Goal: Information Seeking & Learning: Understand process/instructions

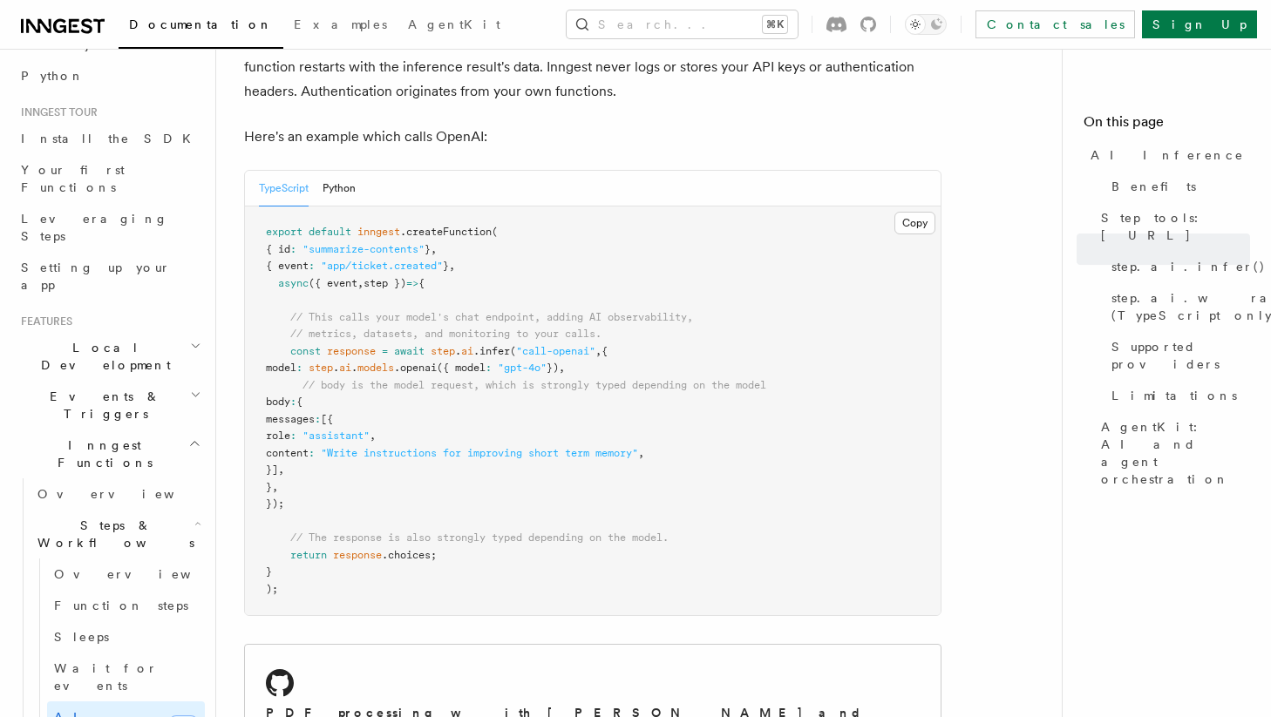
scroll to position [137, 0]
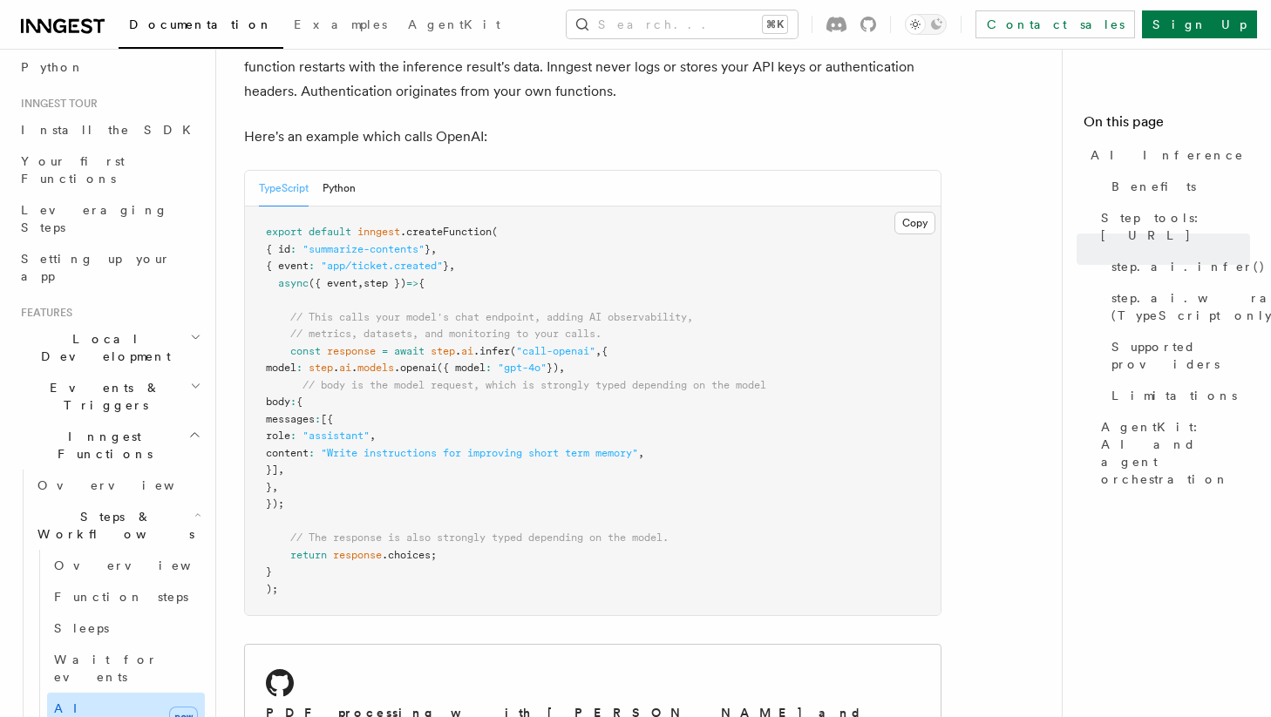
click at [102, 702] on span "AI Inference" at bounding box center [104, 717] width 101 height 31
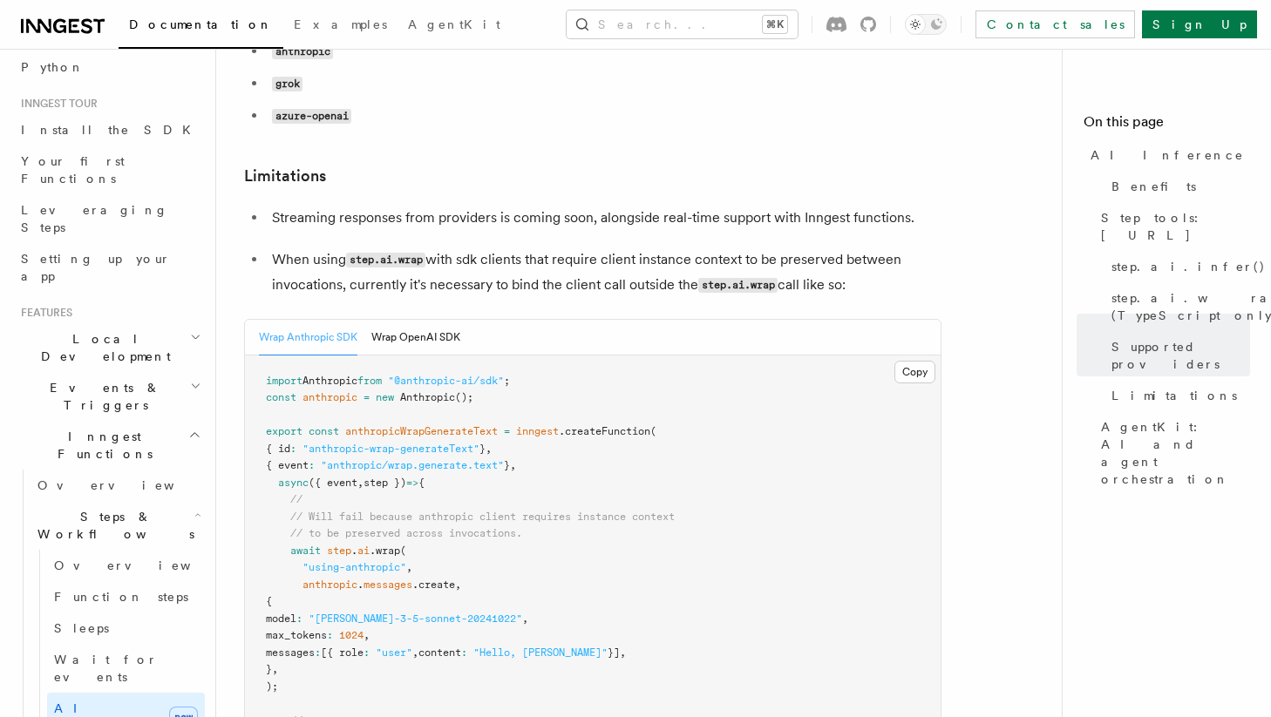
scroll to position [2559, 0]
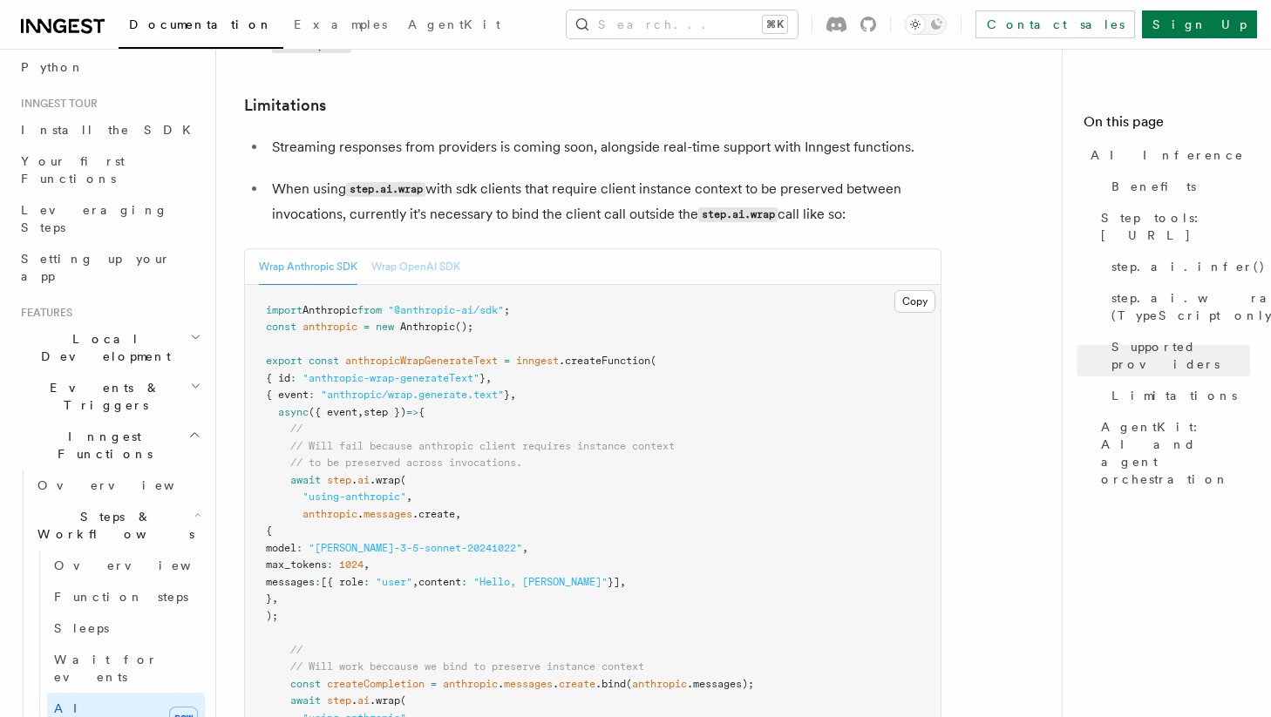
click at [415, 249] on button "Wrap OpenAI SDK" at bounding box center [415, 267] width 89 height 36
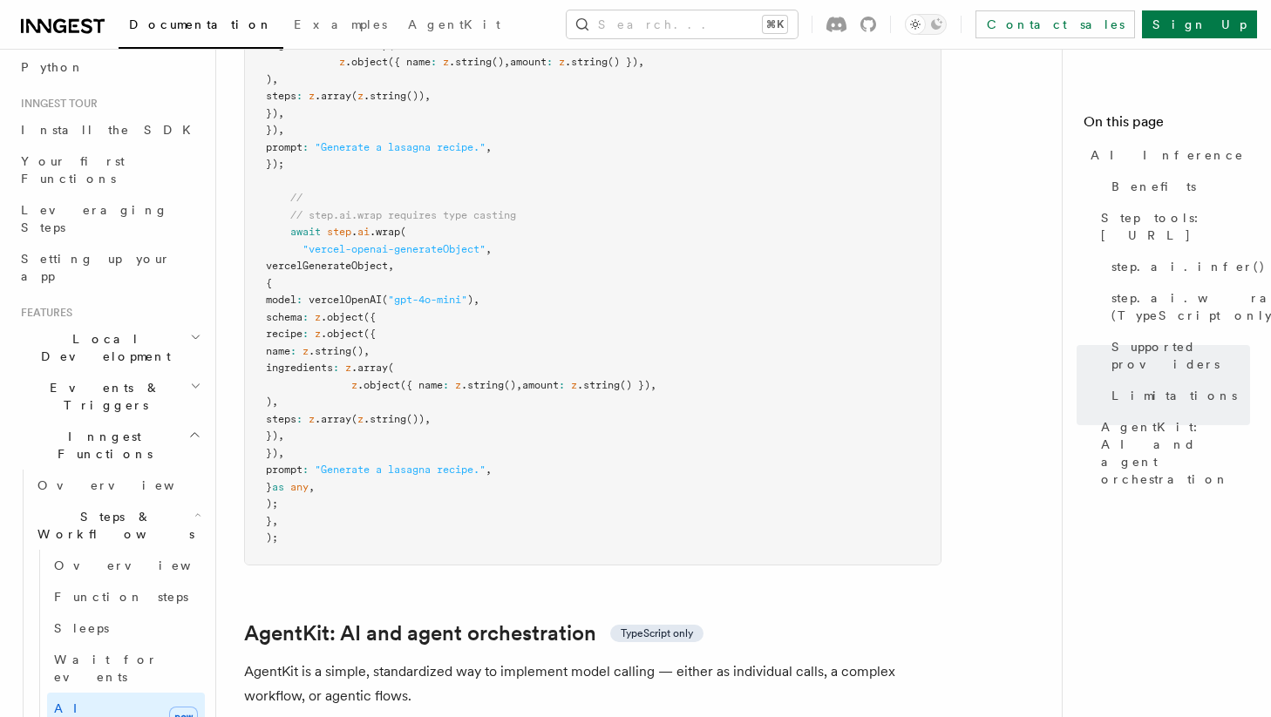
scroll to position [4808, 0]
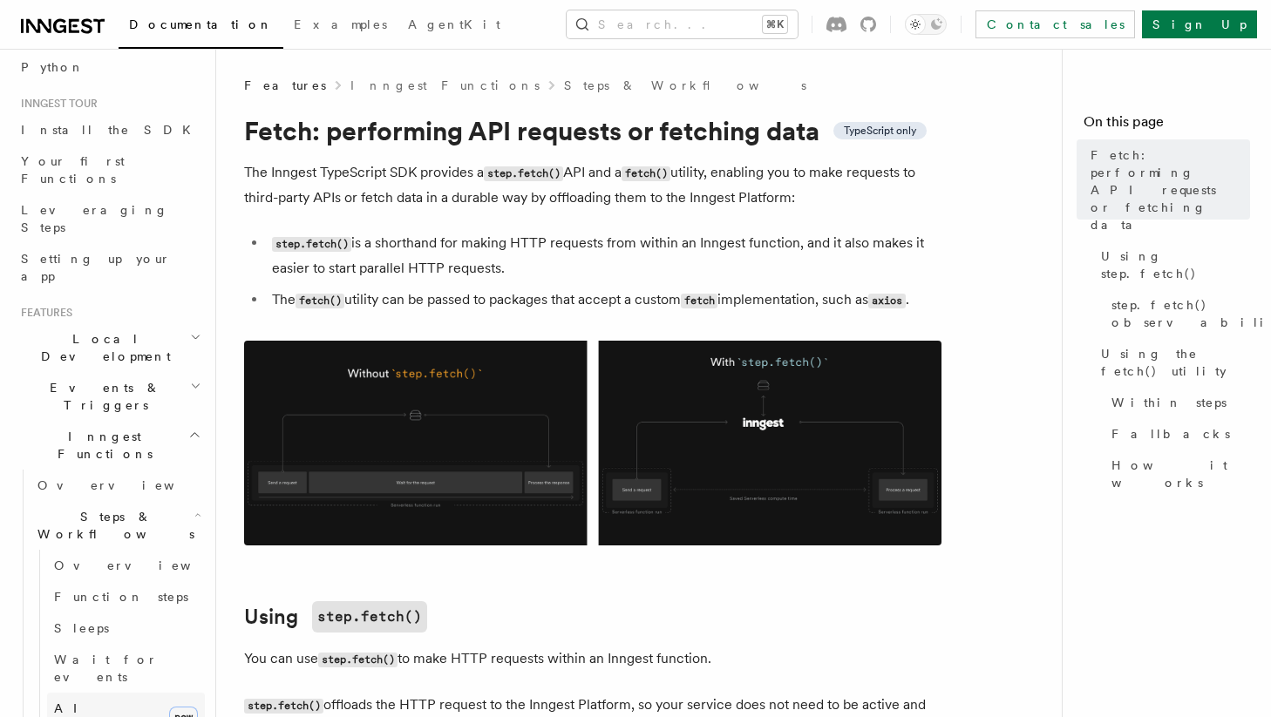
click at [133, 693] on link "AI Inference new" at bounding box center [126, 717] width 158 height 49
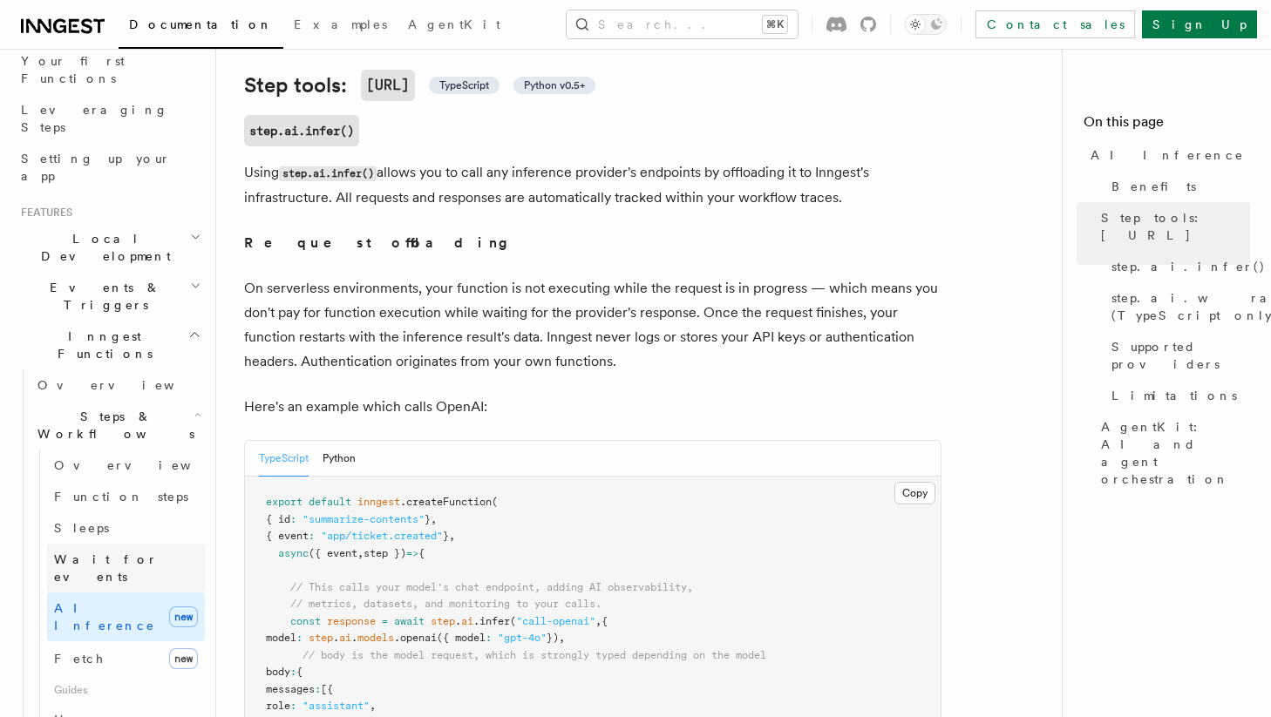
scroll to position [242, 0]
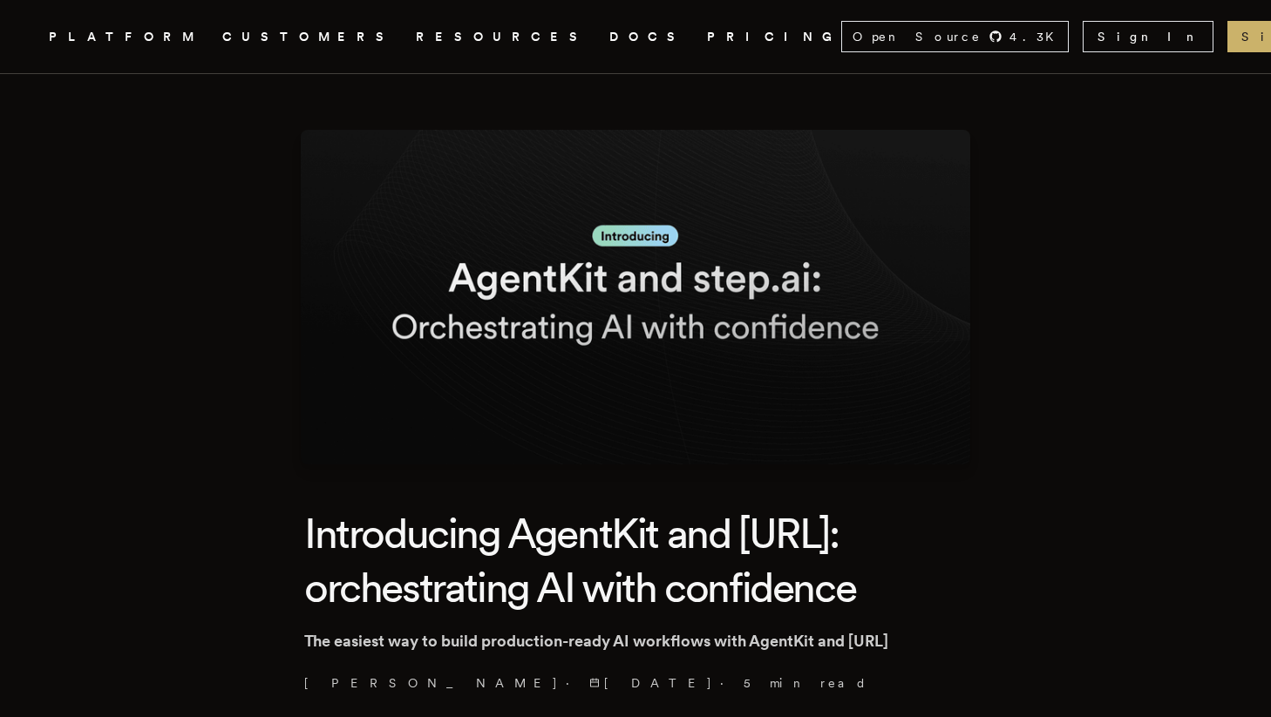
click at [495, 22] on nav "Inngest .cls-1 { fill: #FAFAF9; } PLATFORM CUSTOMERS RESOURCES DOCS PRICING Ope…" at bounding box center [635, 36] width 1271 height 73
click at [609, 30] on link "DOCS" at bounding box center [647, 37] width 77 height 22
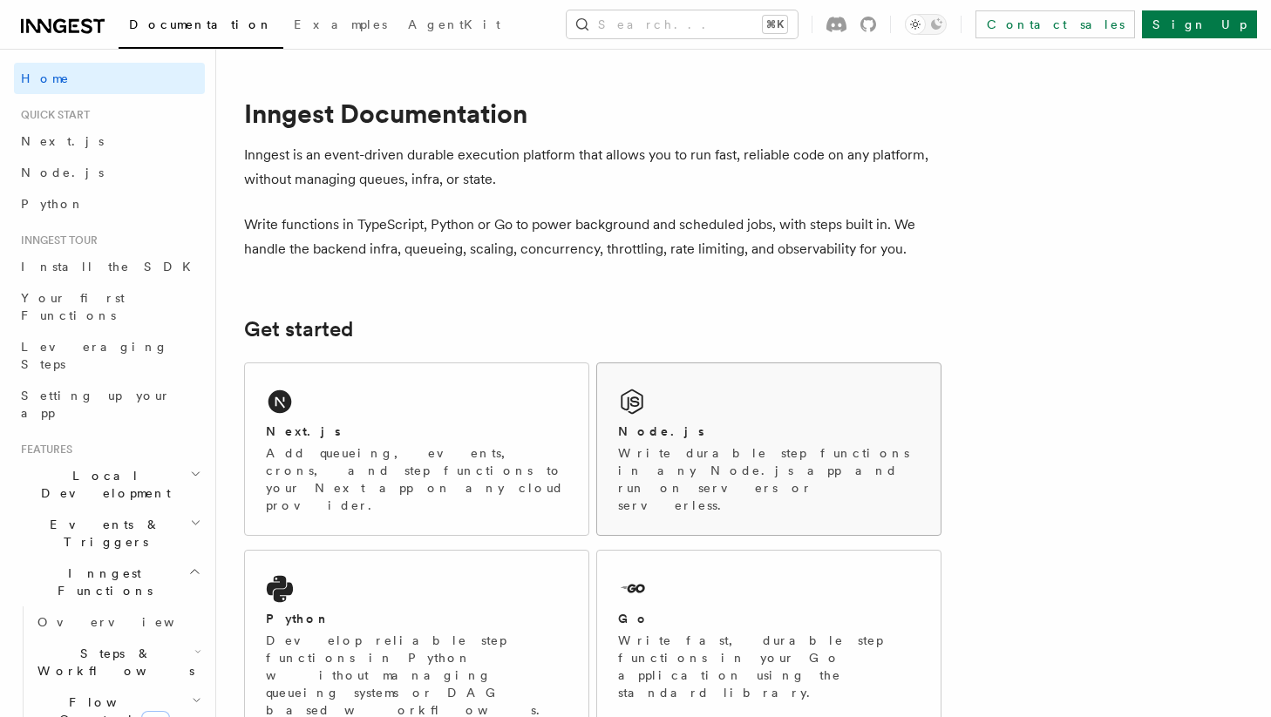
click at [674, 434] on div "Node.js" at bounding box center [769, 432] width 302 height 18
click at [435, 422] on div "Next.js Add queueing, events, crons, and step functions to your Next app on any…" at bounding box center [416, 449] width 343 height 172
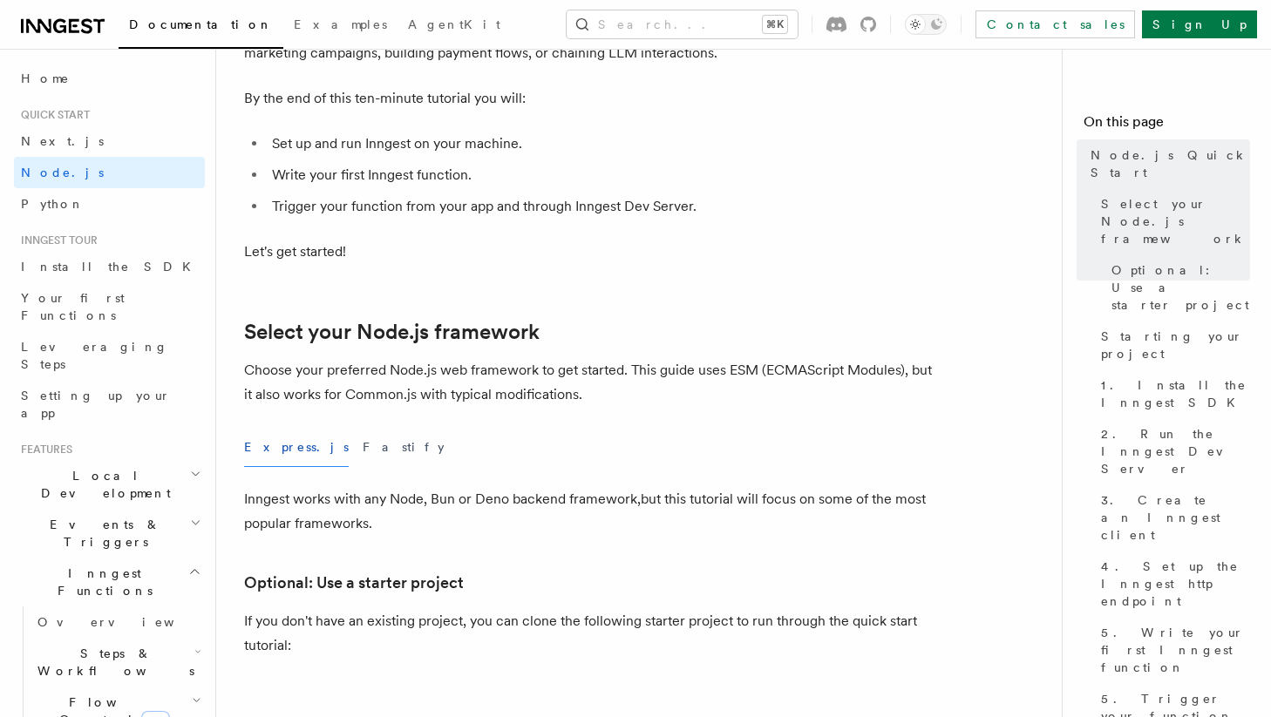
scroll to position [192, 0]
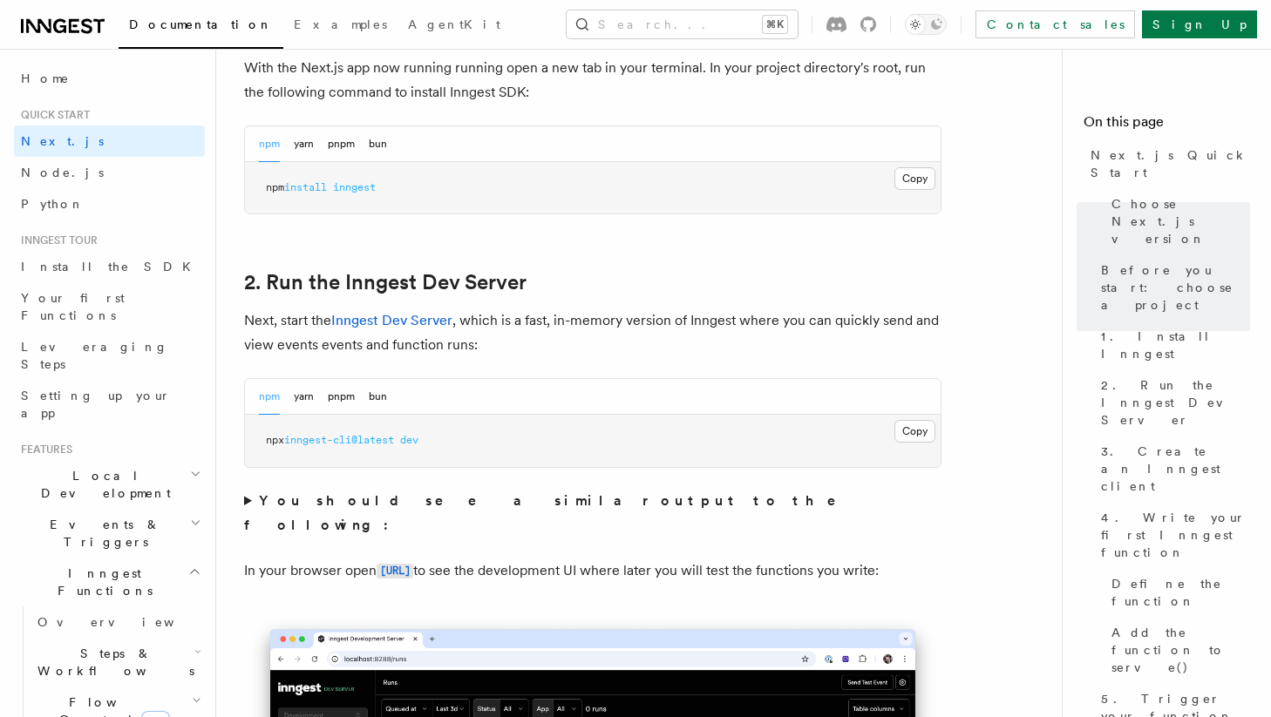
scroll to position [1036, 0]
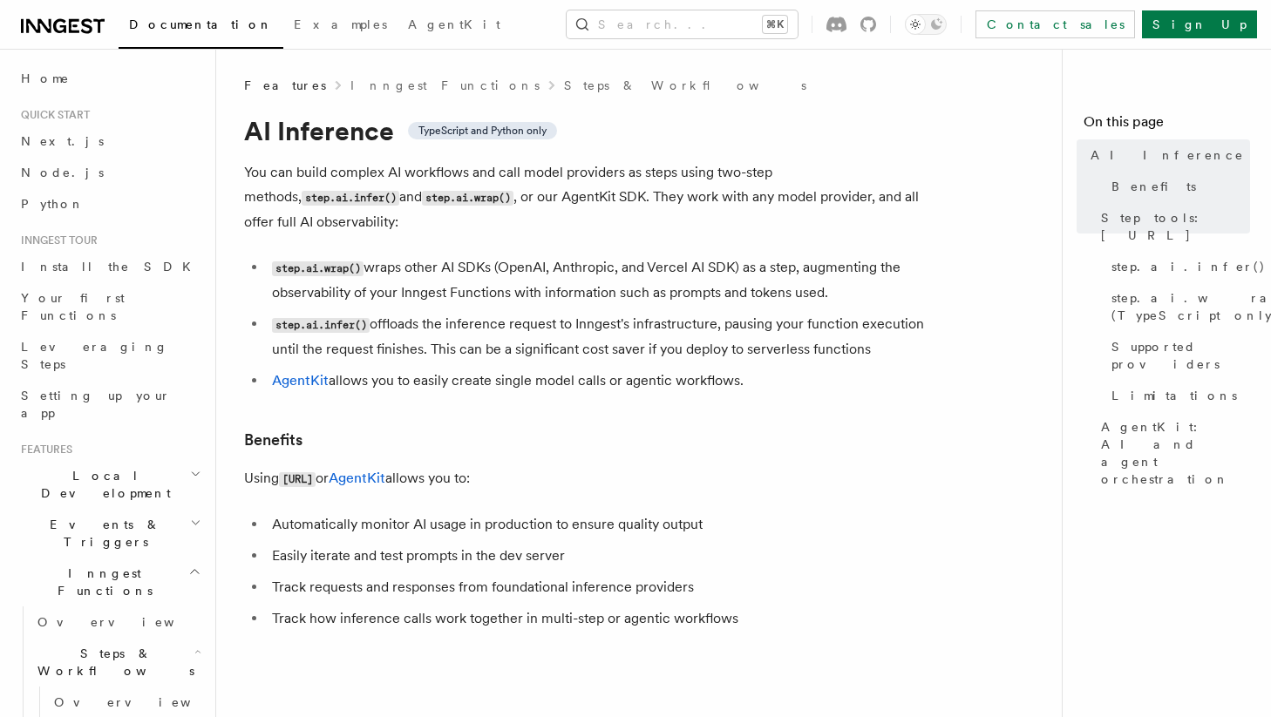
click at [332, 255] on li "step.ai.wrap() wraps other AI SDKs (OpenAI, Anthropic, and Vercel AI SDK) as a …" at bounding box center [604, 280] width 675 height 50
click at [1126, 258] on span "step.ai.infer()" at bounding box center [1188, 266] width 154 height 17
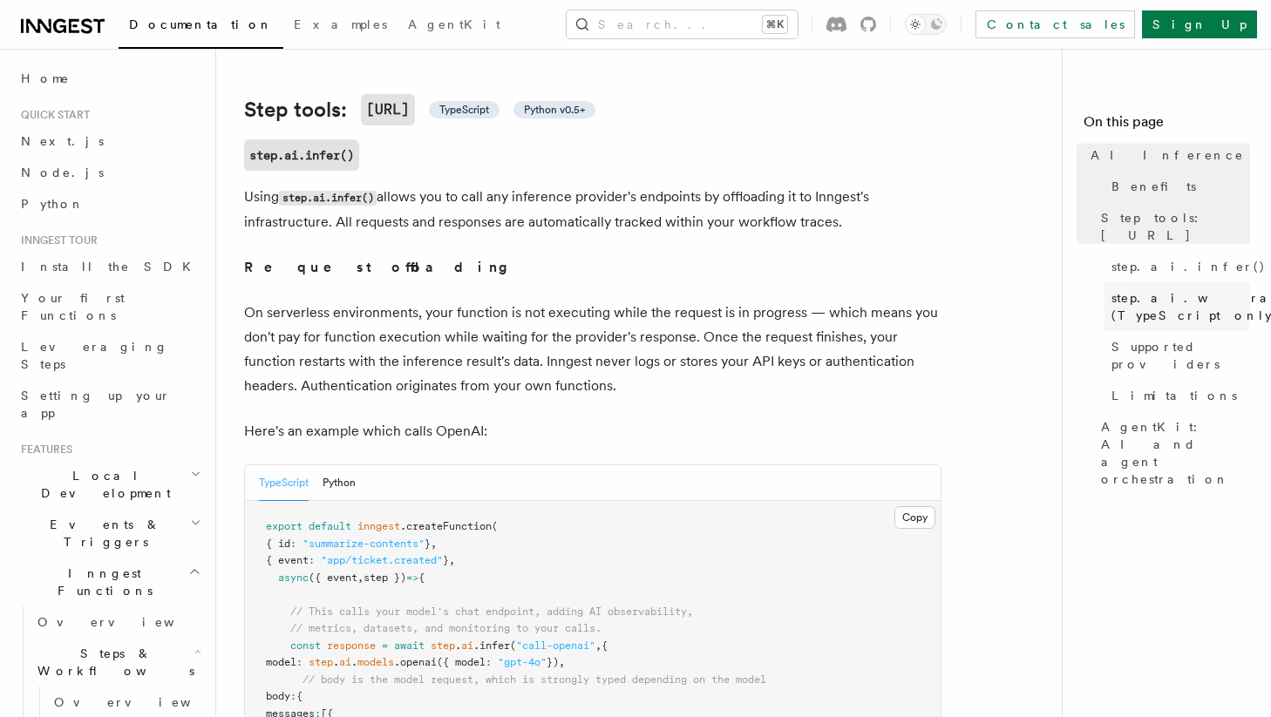
click at [1128, 289] on span "step.ai.wrap() (TypeScript only)" at bounding box center [1204, 306] width 187 height 35
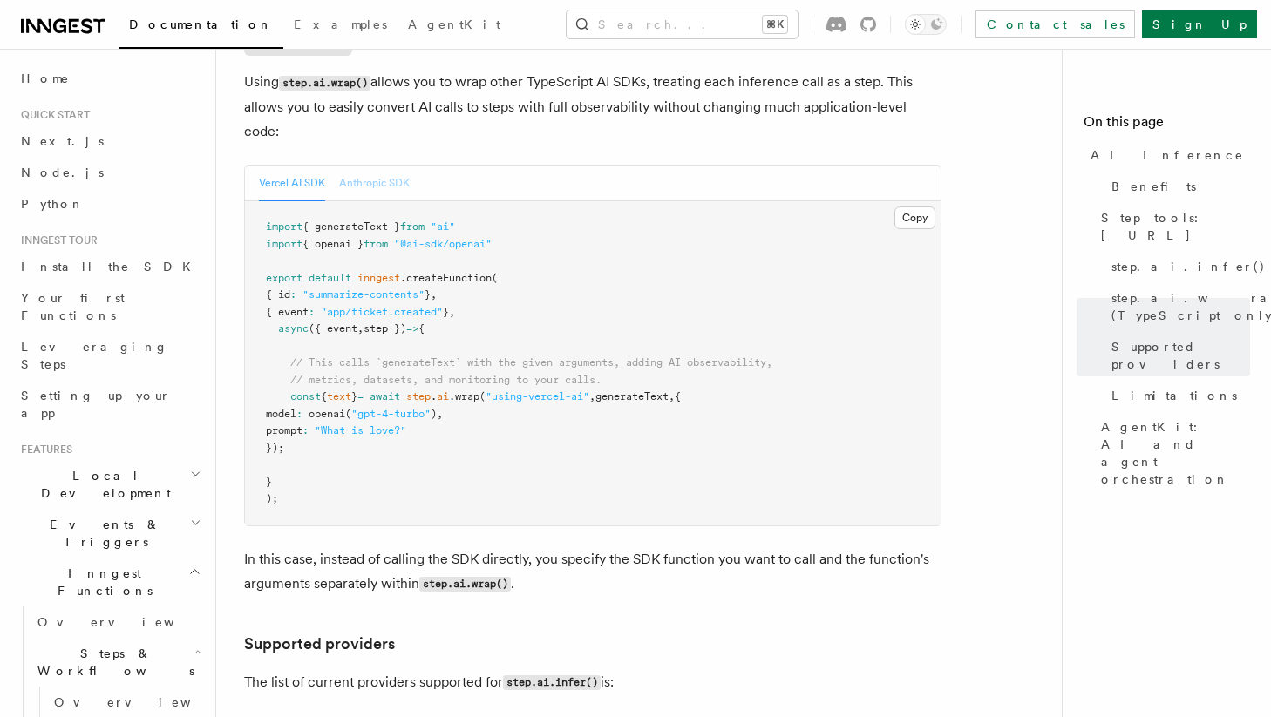
scroll to position [1649, 0]
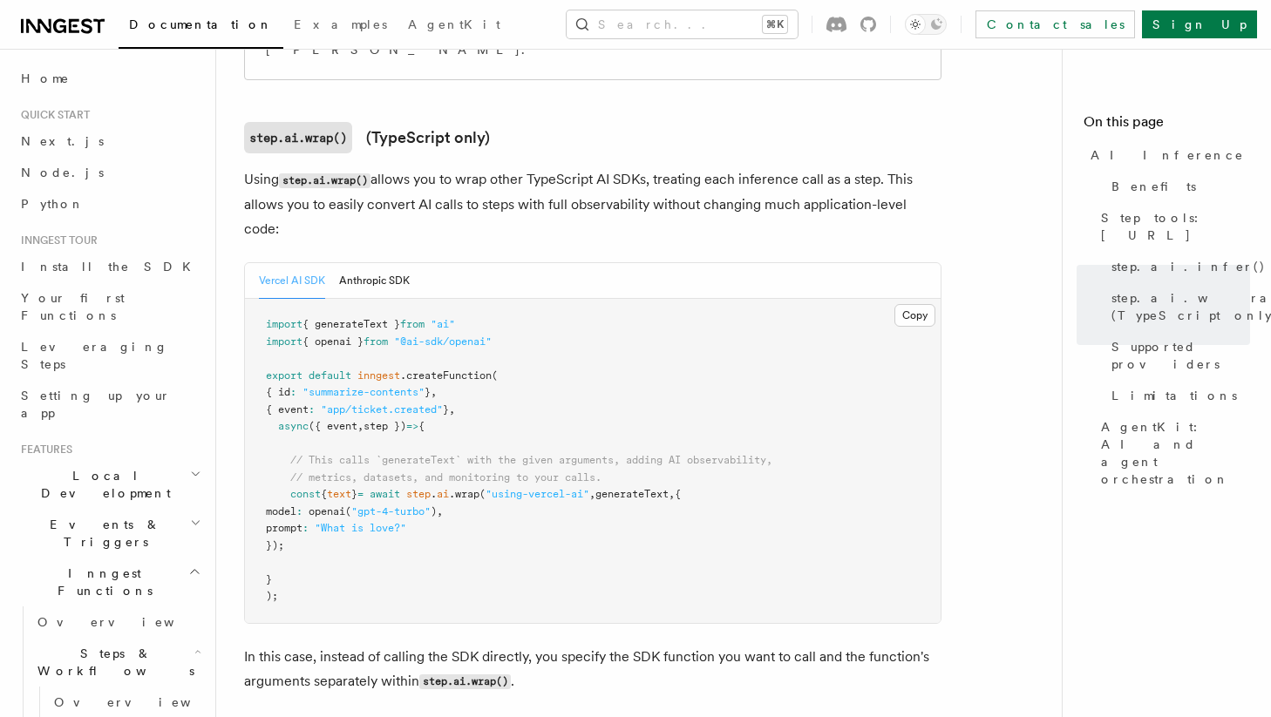
click at [341, 488] on span "text" at bounding box center [339, 494] width 24 height 12
click at [653, 488] on span "generateText" at bounding box center [631, 494] width 73 height 12
copy span "generateText"
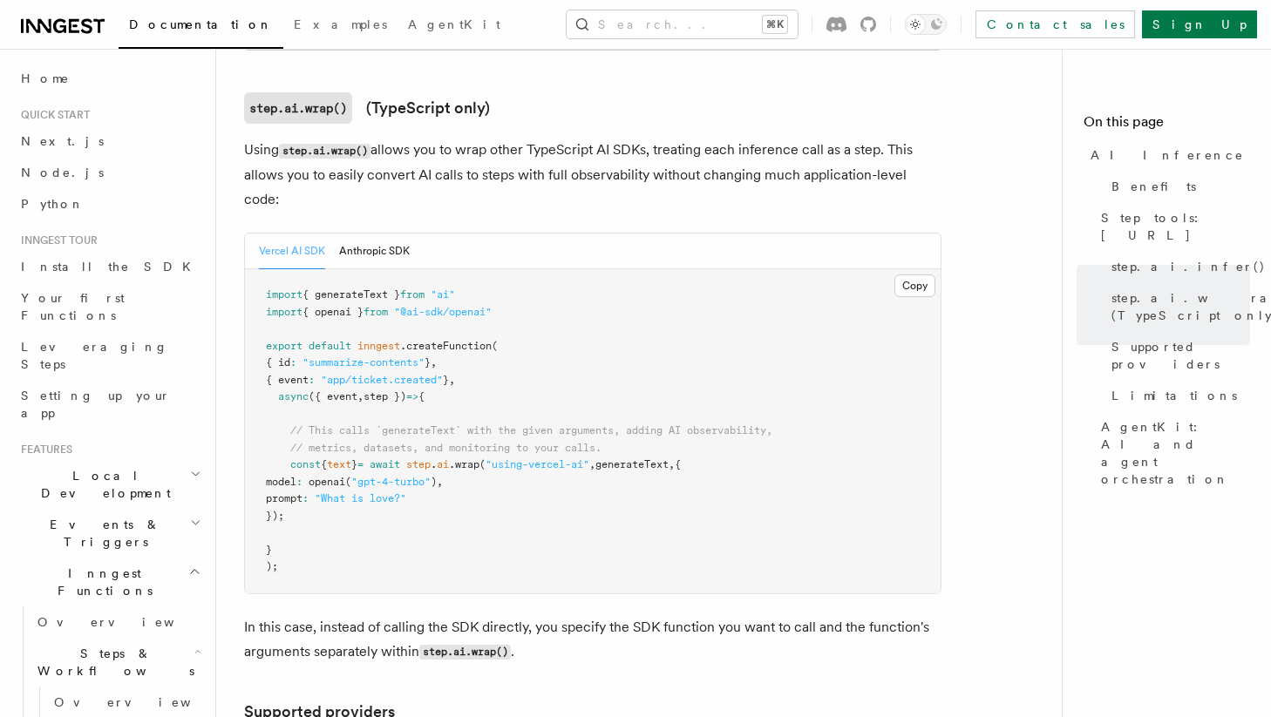
scroll to position [1671, 0]
